Goal: Information Seeking & Learning: Learn about a topic

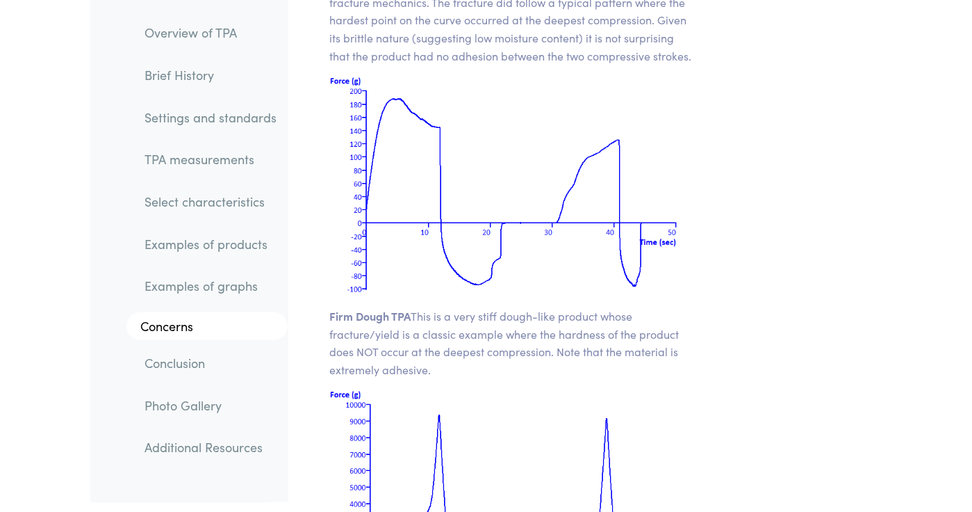
scroll to position [20771, 0]
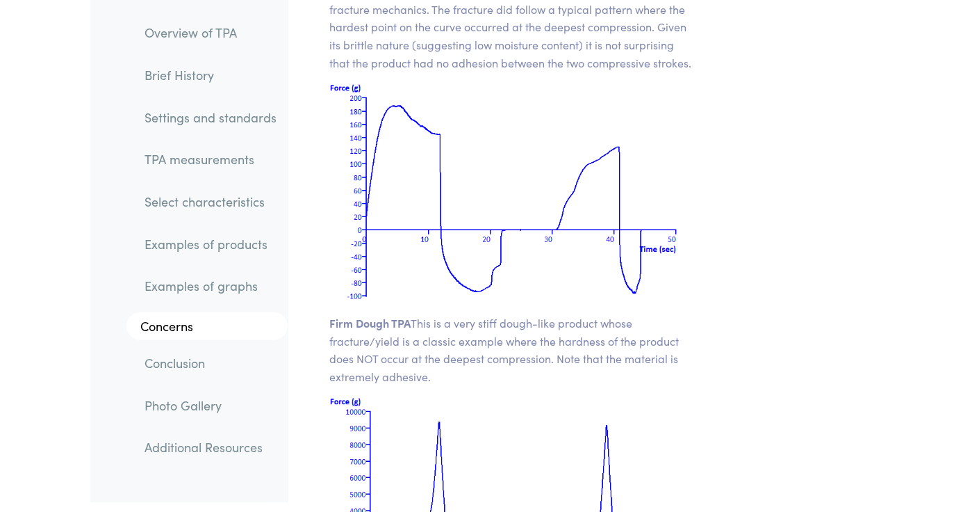
click at [175, 172] on link "TPA measurements" at bounding box center [210, 159] width 154 height 32
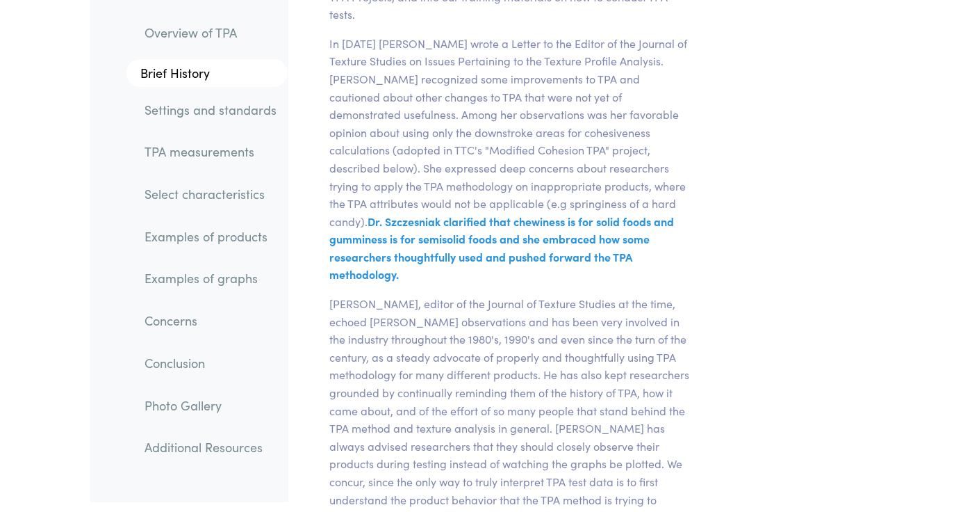
scroll to position [5124, 0]
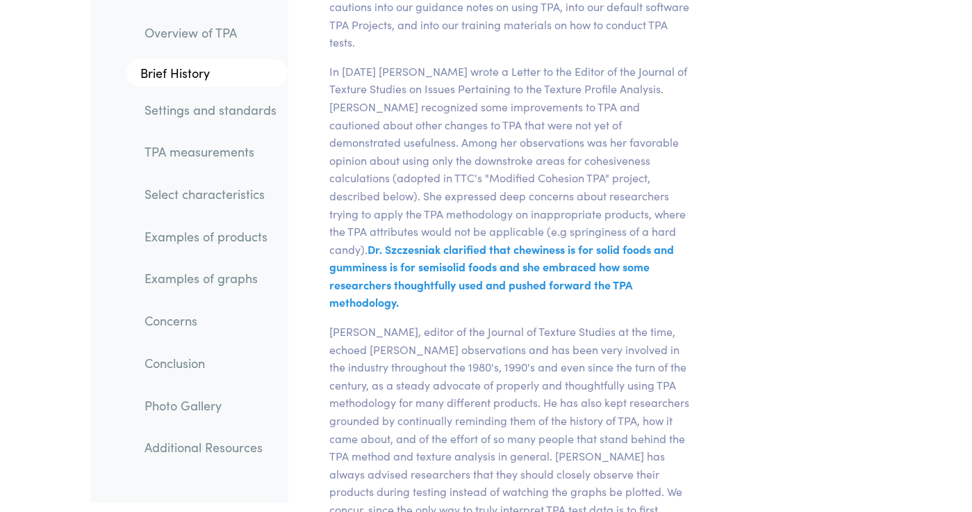
click at [161, 233] on link "Examples of products" at bounding box center [210, 236] width 154 height 32
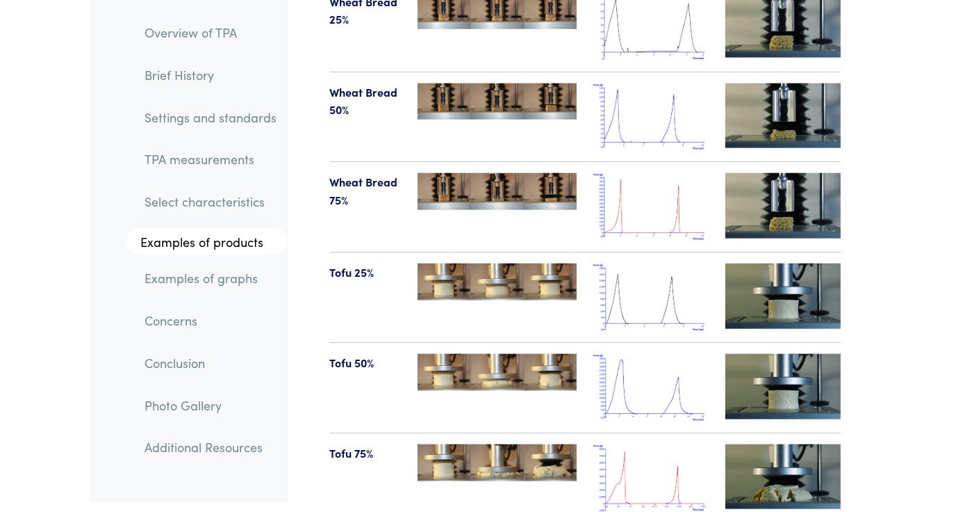
scroll to position [16294, 0]
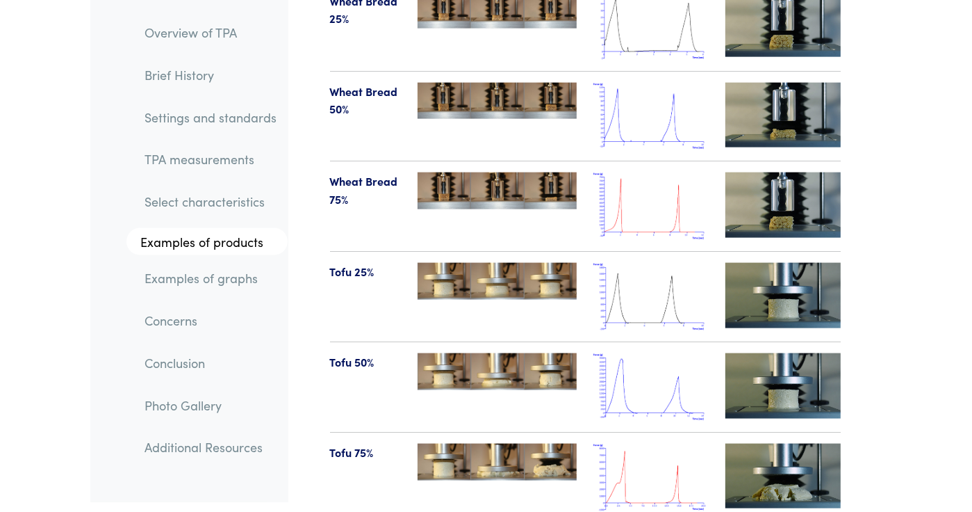
click at [140, 159] on link "TPA measurements" at bounding box center [210, 159] width 154 height 32
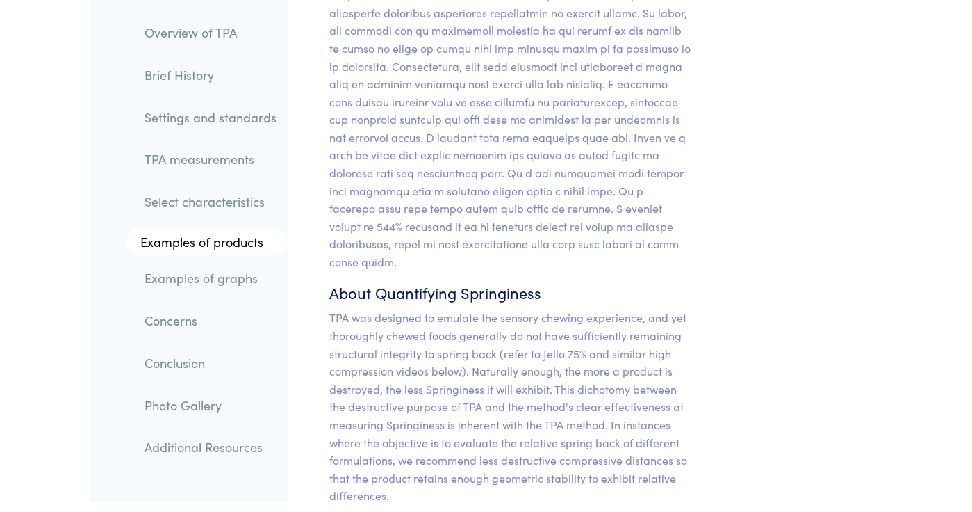
click at [140, 159] on link "TPA measurements" at bounding box center [210, 159] width 154 height 32
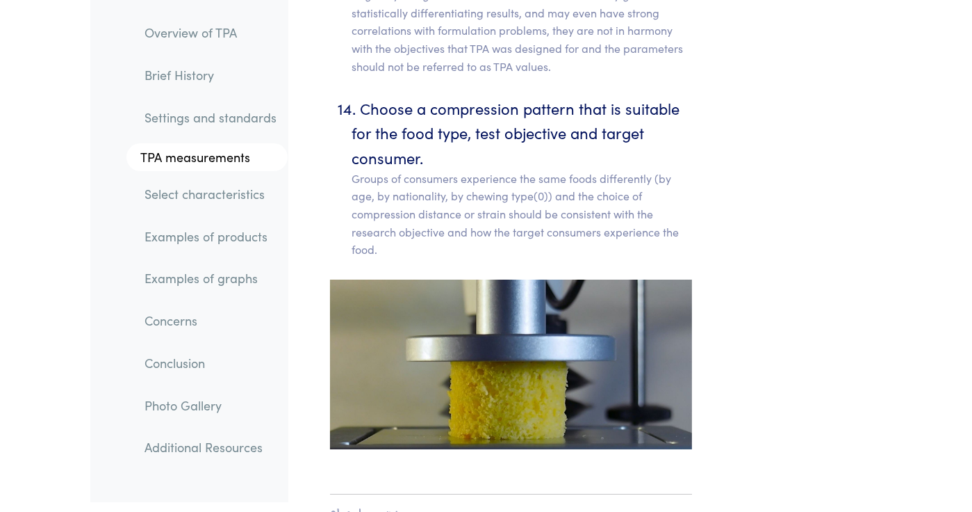
scroll to position [9460, 0]
